Goal: Find specific page/section: Find specific page/section

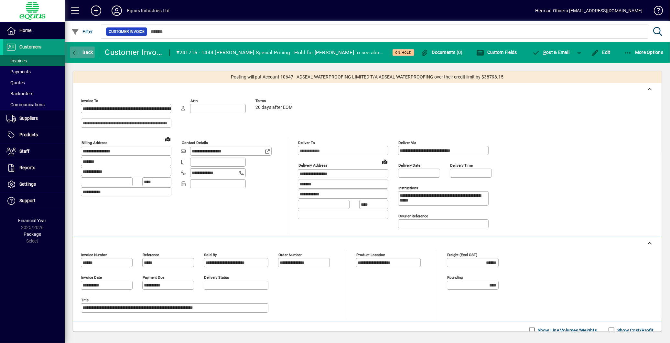
click at [77, 52] on icon "button" at bounding box center [75, 53] width 8 height 6
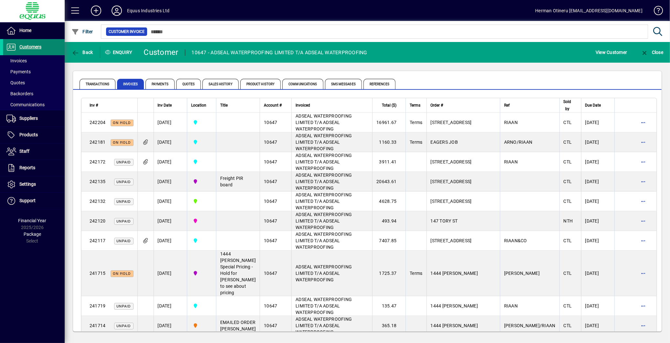
click at [27, 49] on span "Customers" at bounding box center [30, 46] width 22 height 5
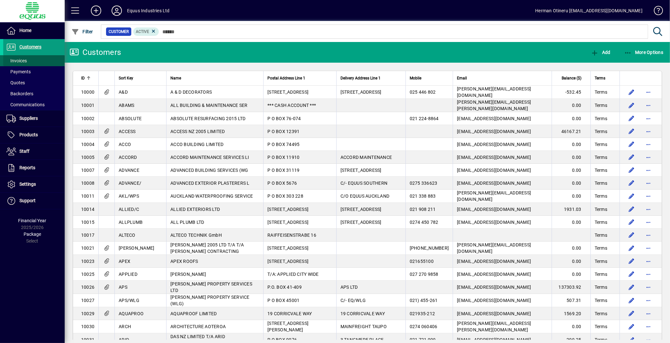
click at [20, 60] on span "Invoices" at bounding box center [16, 60] width 20 height 5
